Goal: Obtain resource: Download file/media

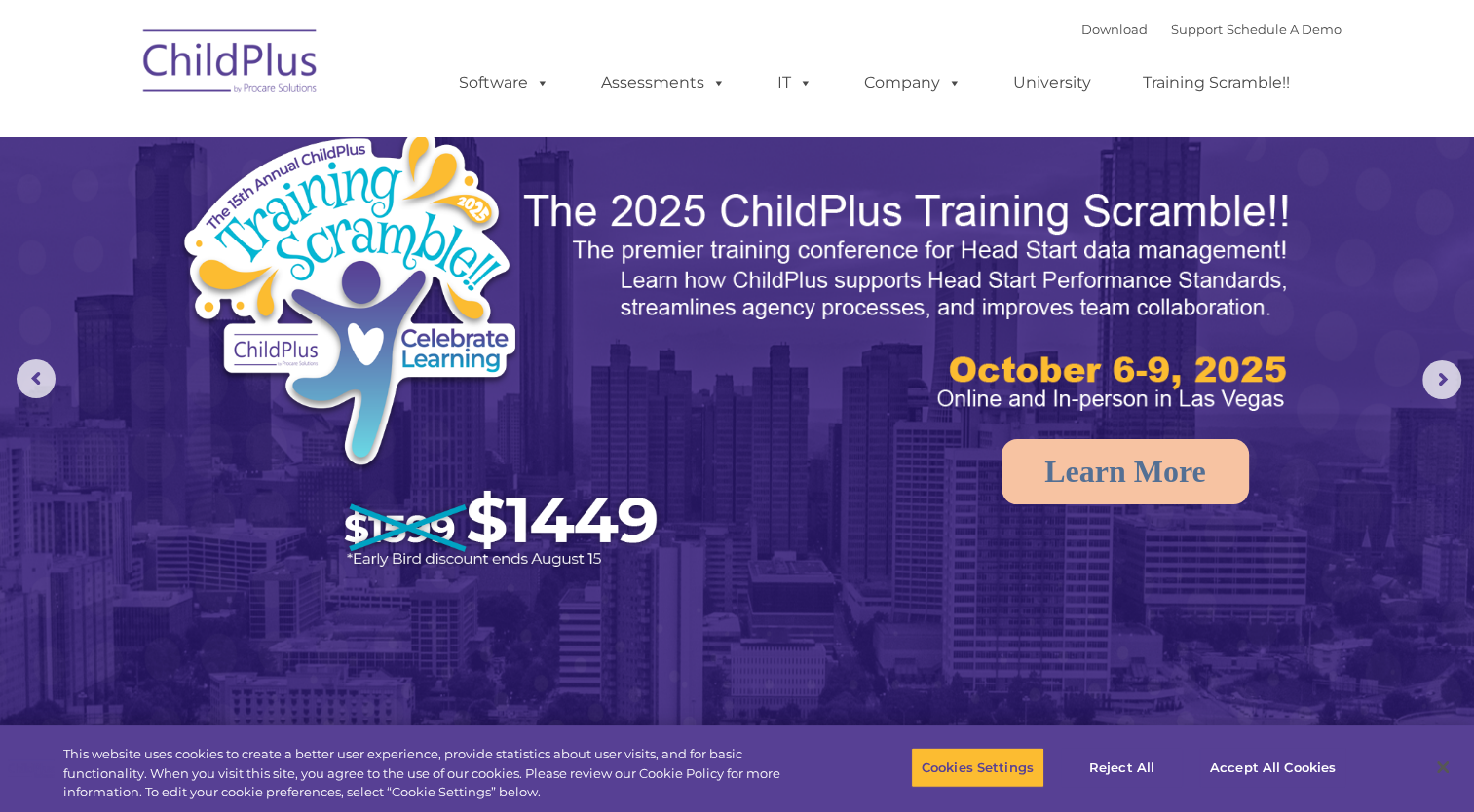
select select "MEDIUM"
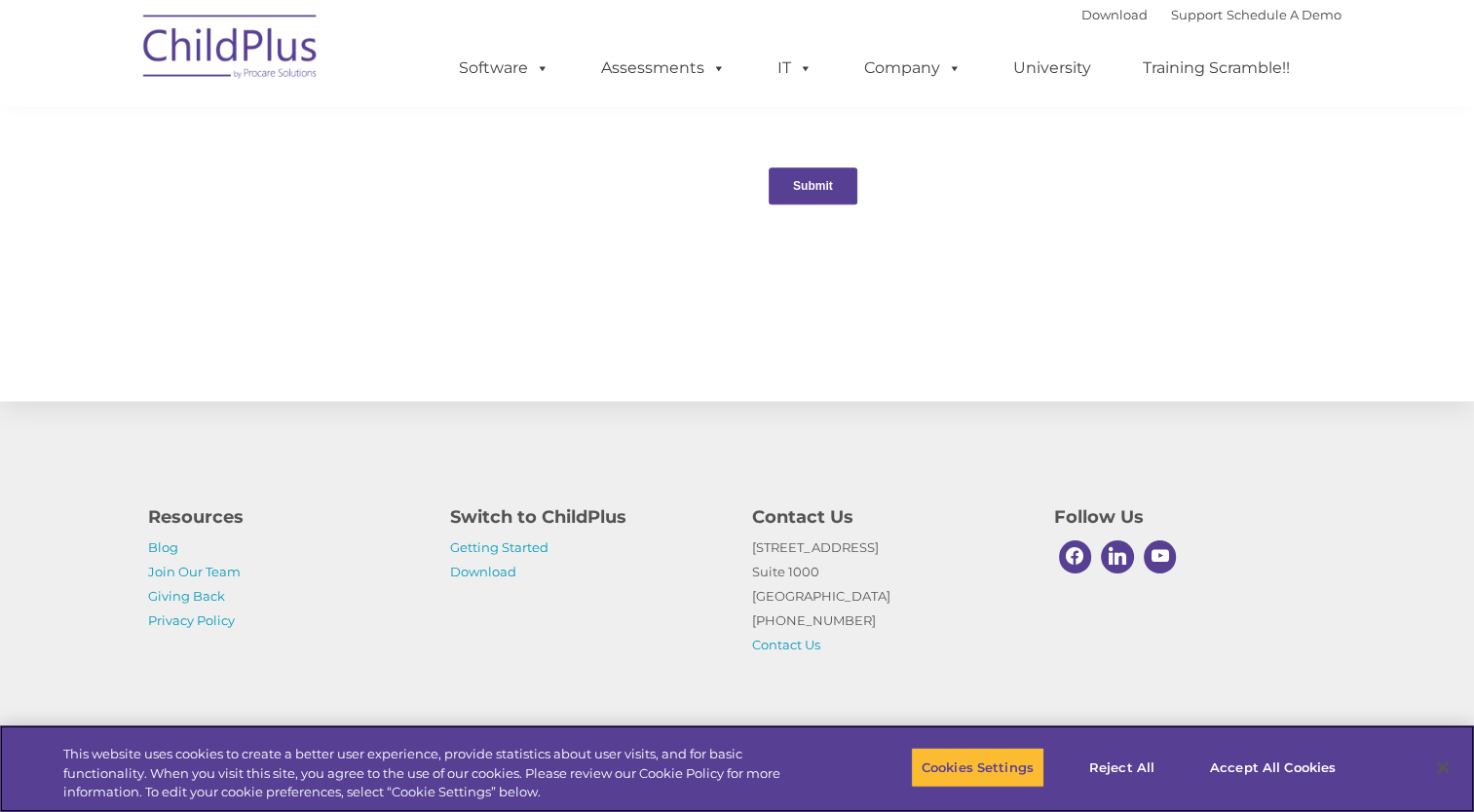
scroll to position [2037, 0]
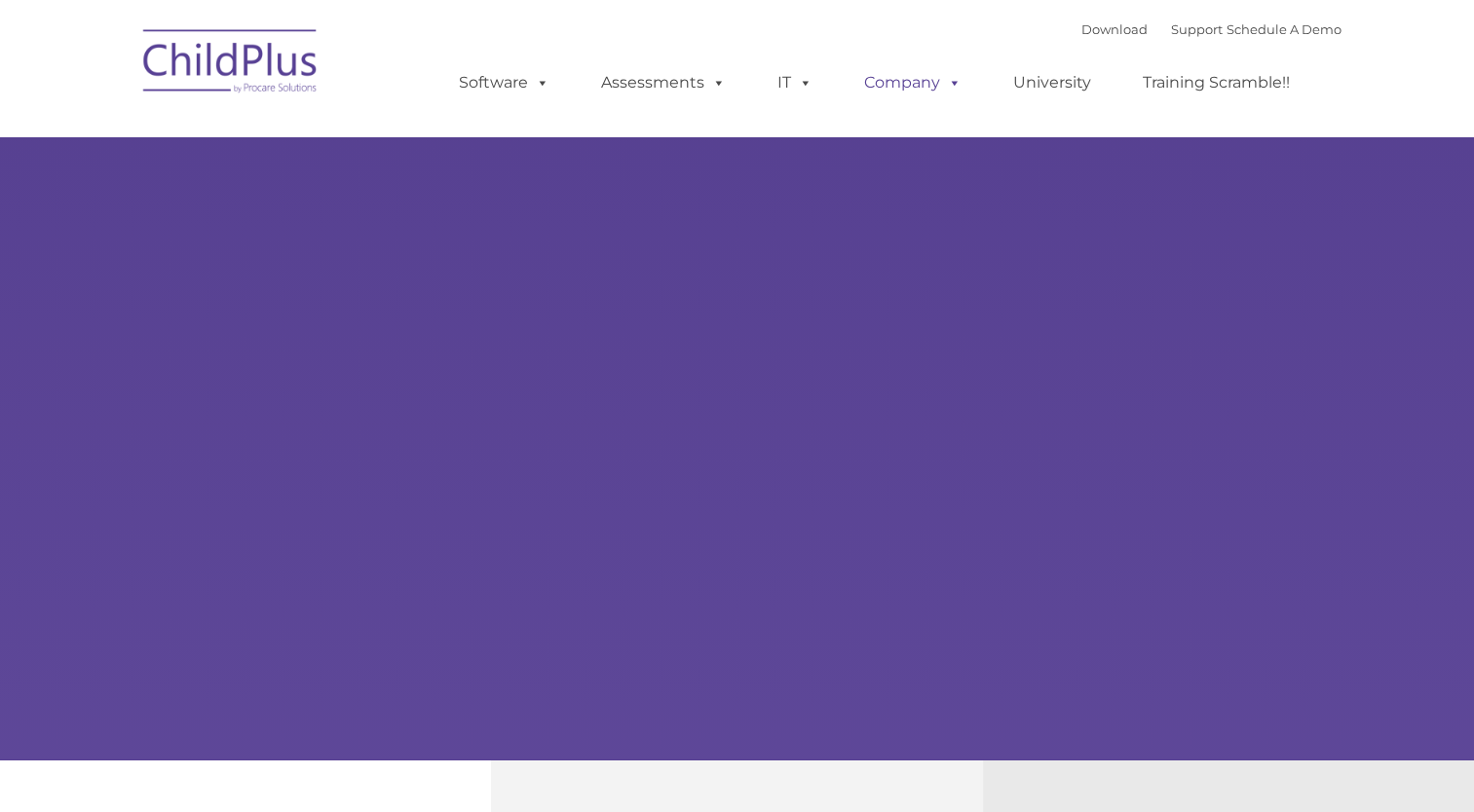
type input ""
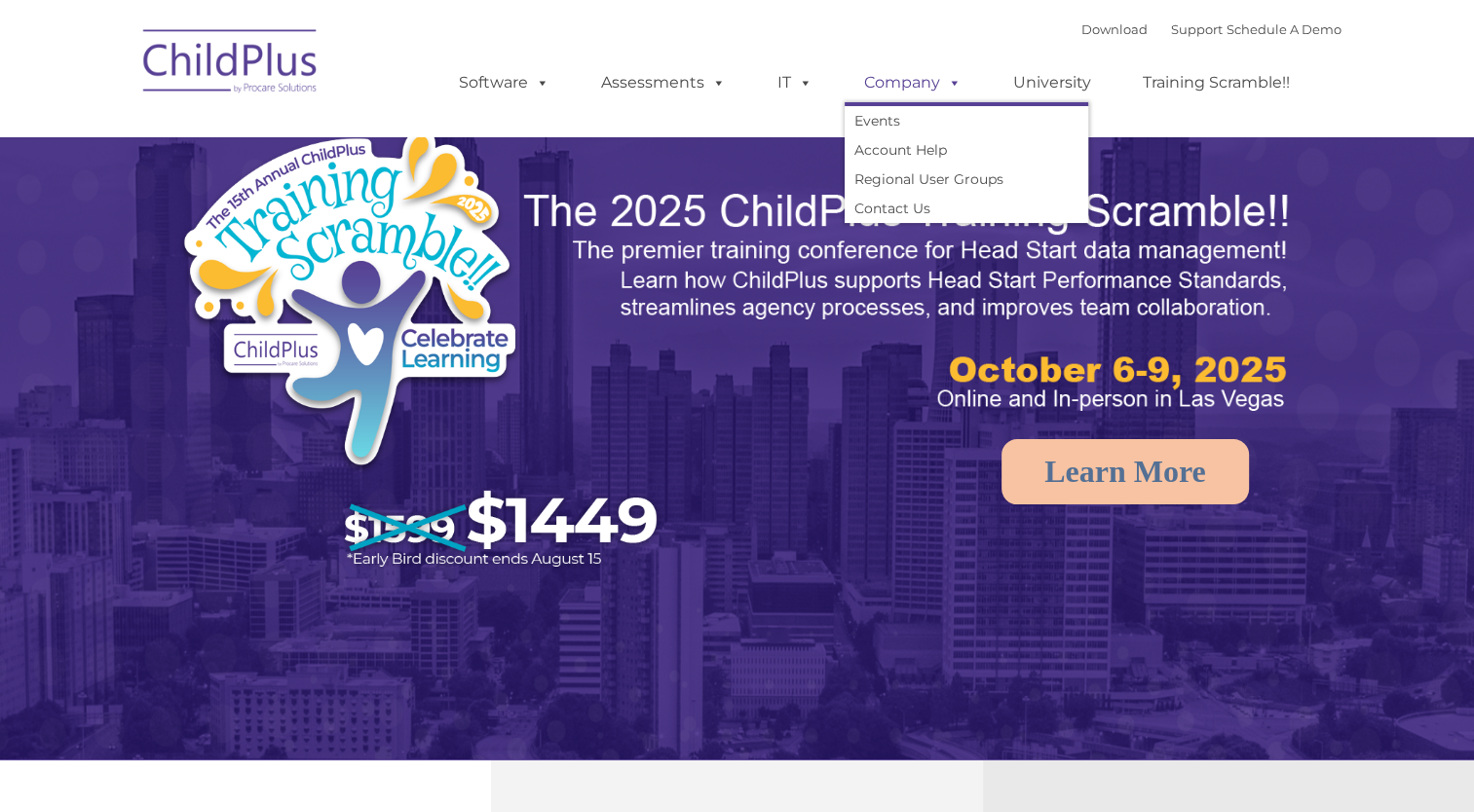
select select "MEDIUM"
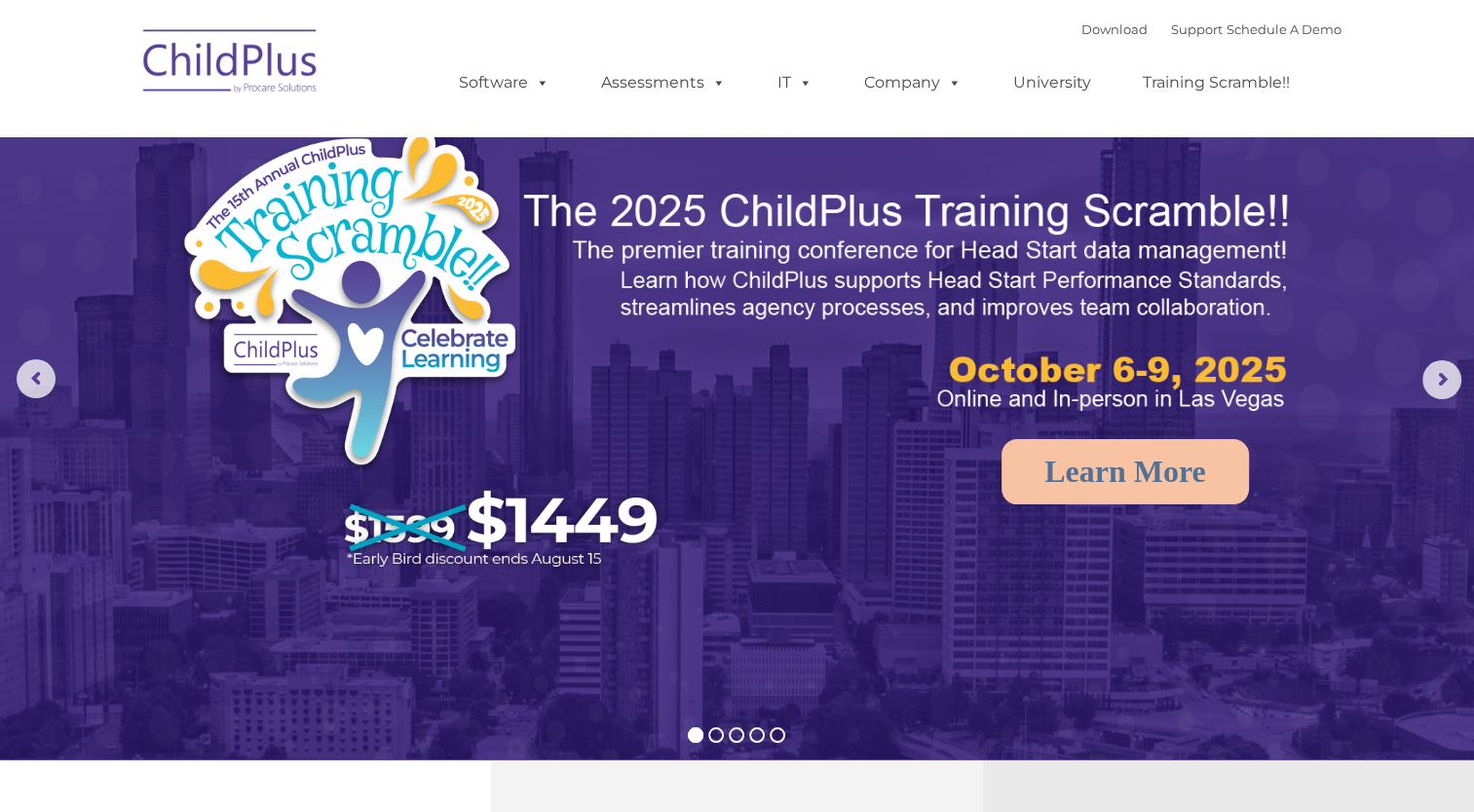
click at [218, 63] on img at bounding box center [231, 65] width 195 height 97
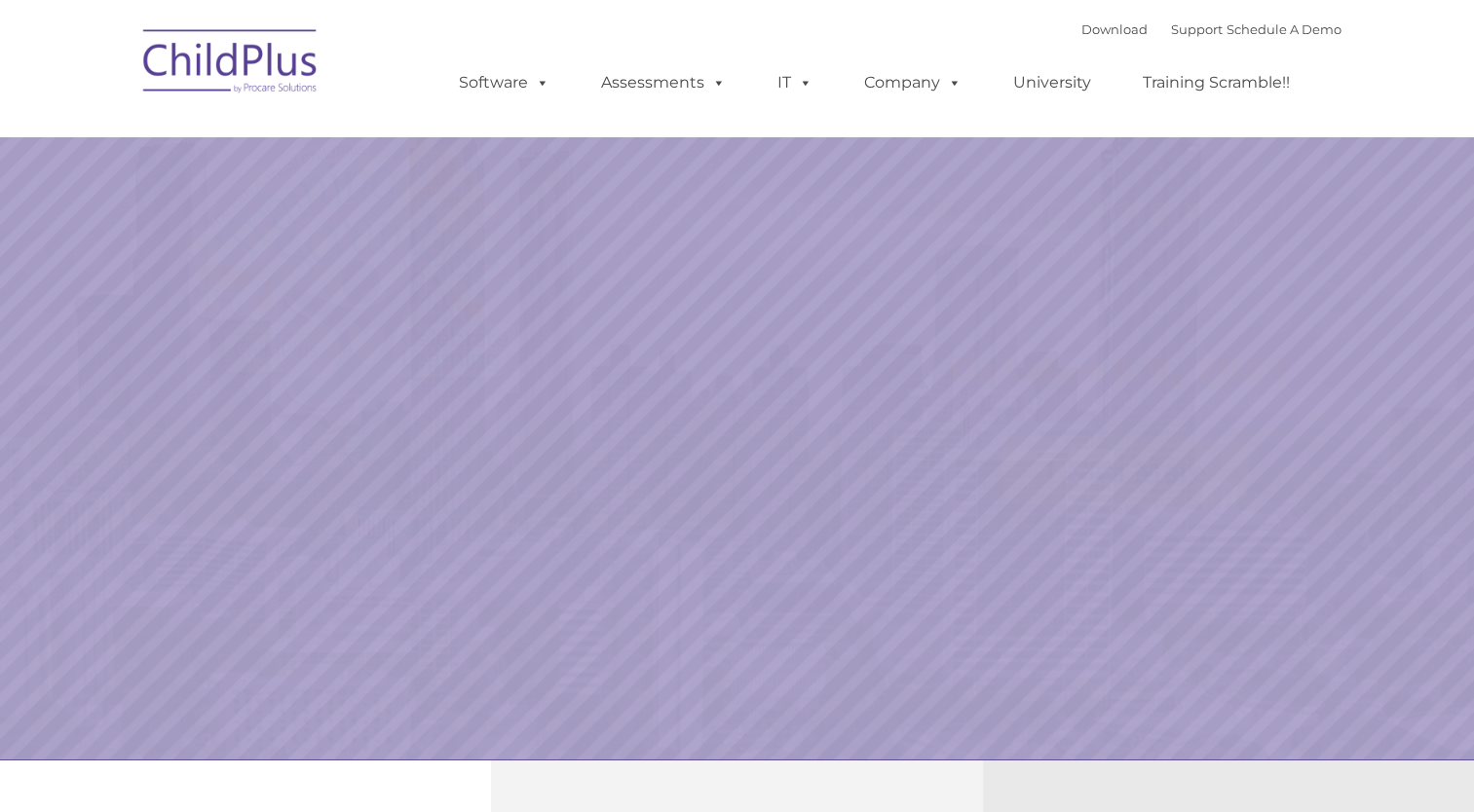
select select "MEDIUM"
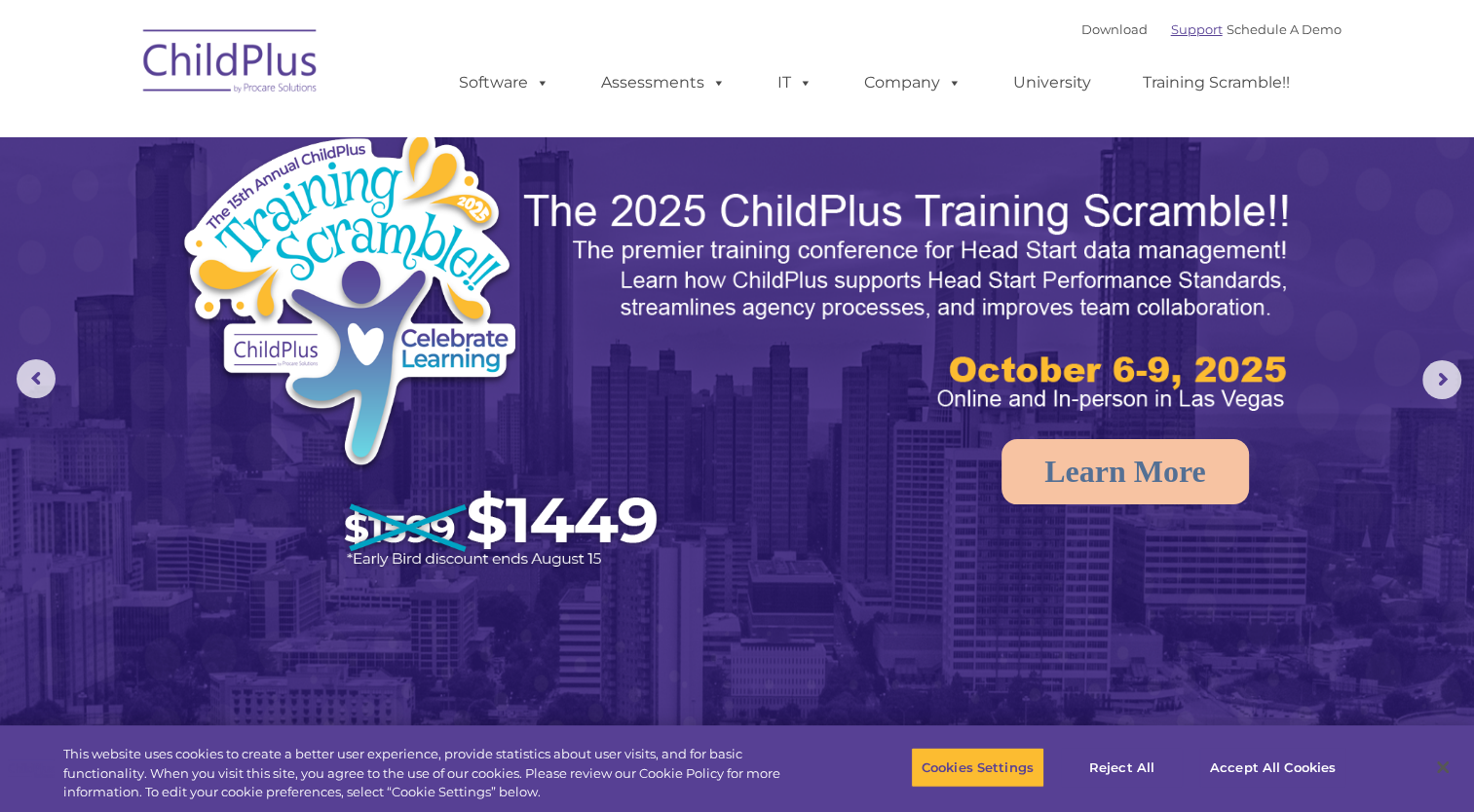
click at [1171, 34] on link "Support" at bounding box center [1197, 30] width 52 height 16
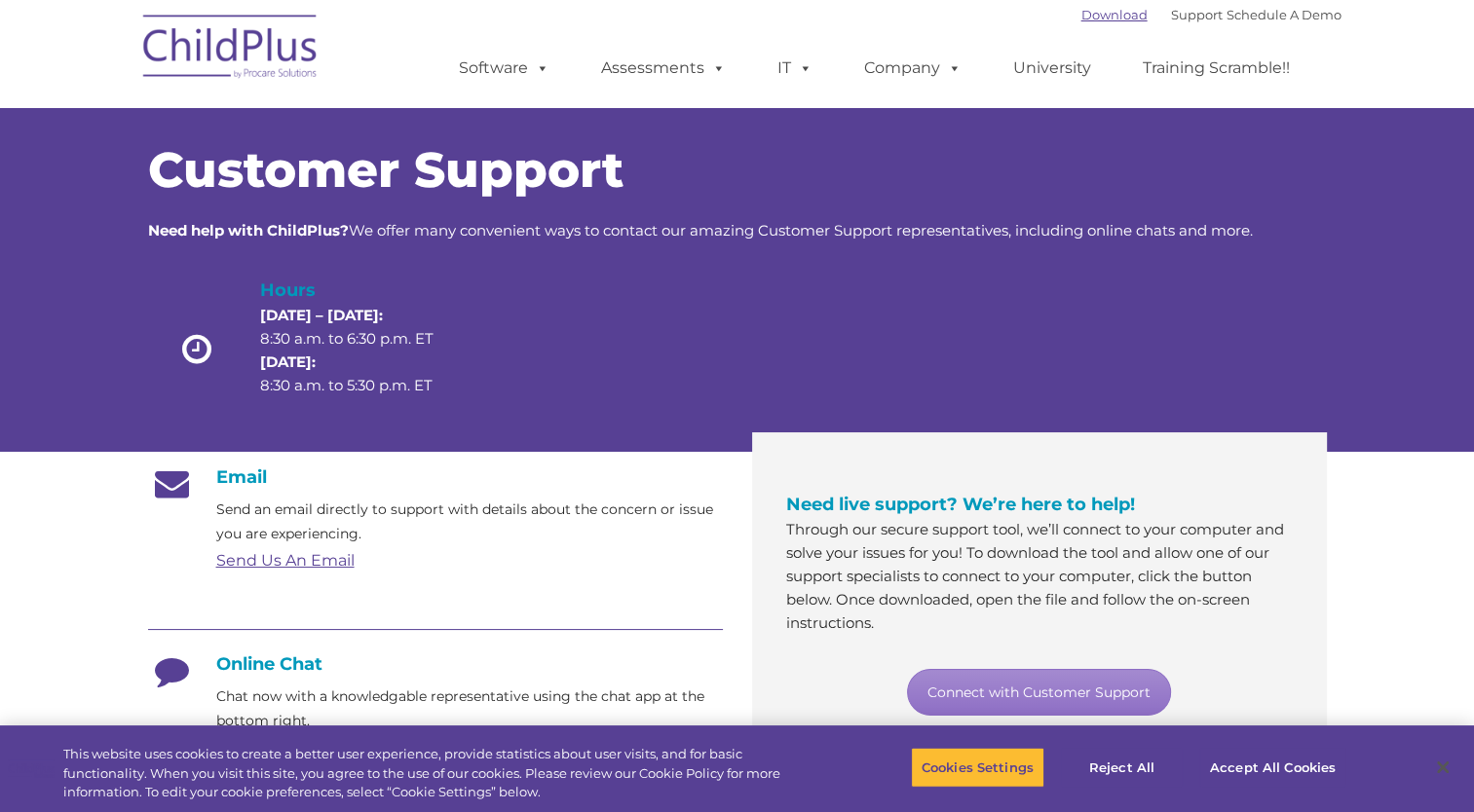
click at [1083, 12] on link "Download" at bounding box center [1114, 15] width 67 height 16
